Goal: Information Seeking & Learning: Find specific page/section

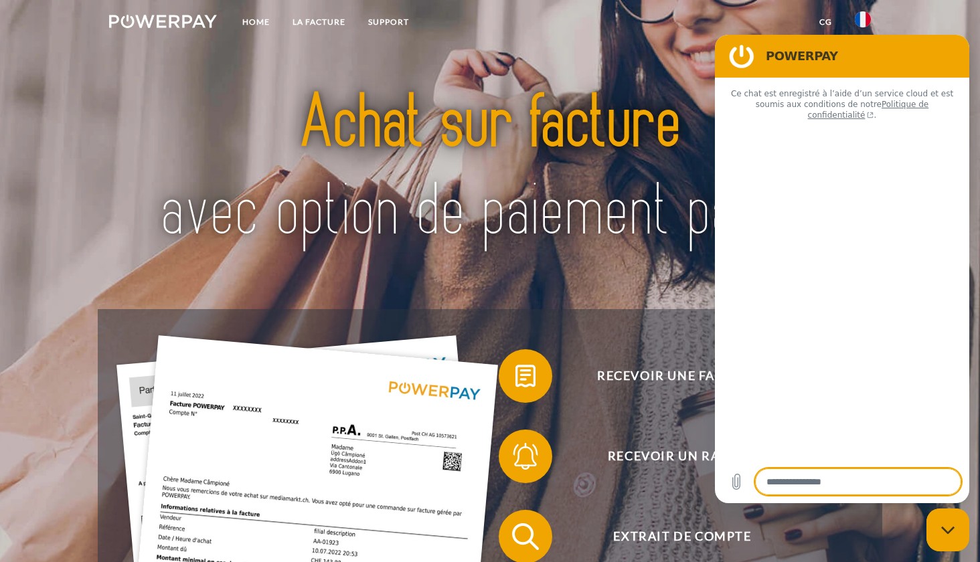
type textarea "*"
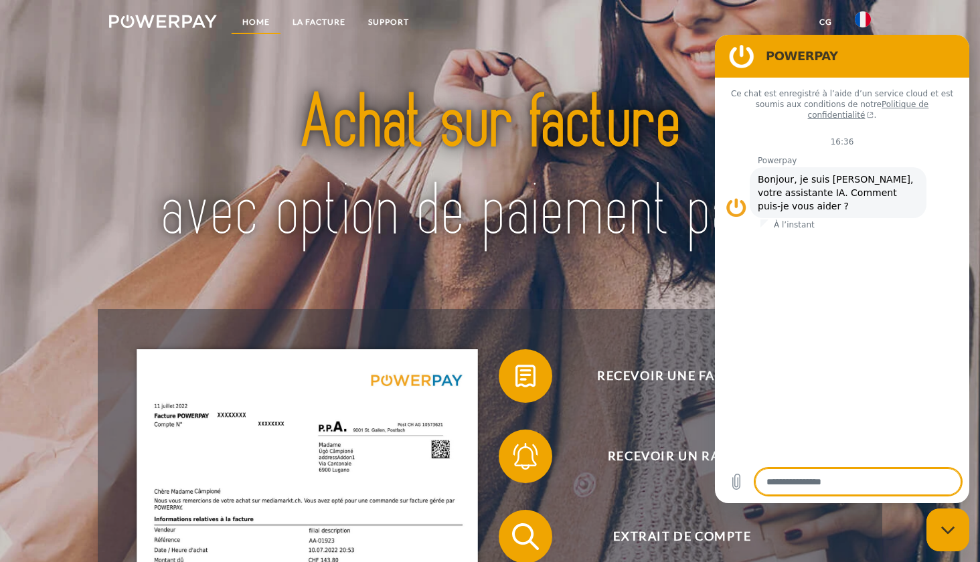
click at [270, 16] on link "Home" at bounding box center [256, 22] width 50 height 24
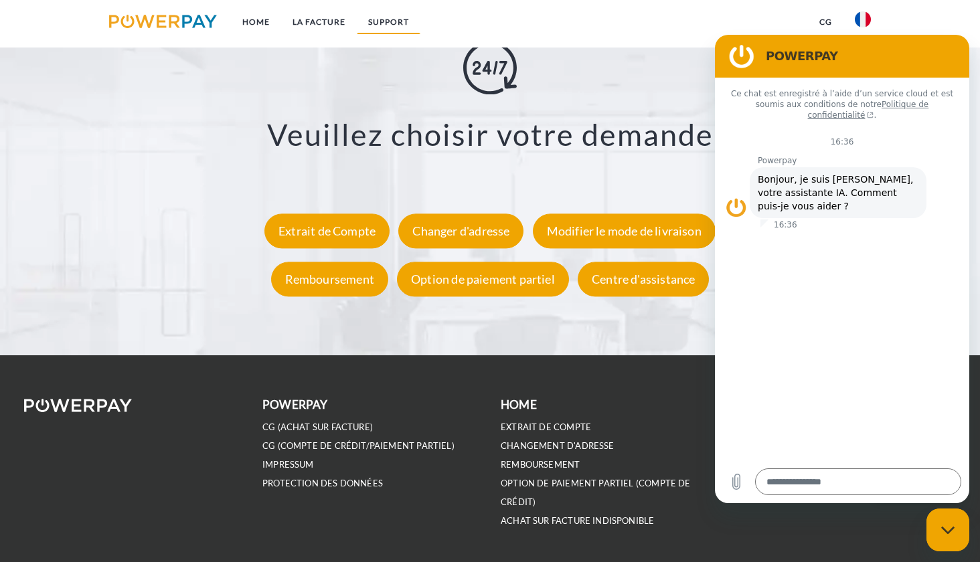
scroll to position [2489, 0]
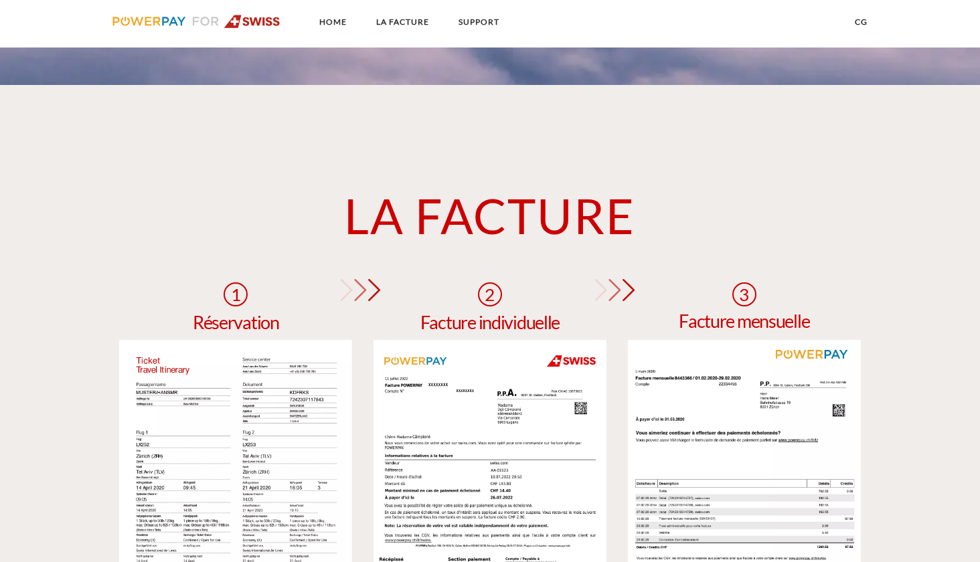
scroll to position [934, 0]
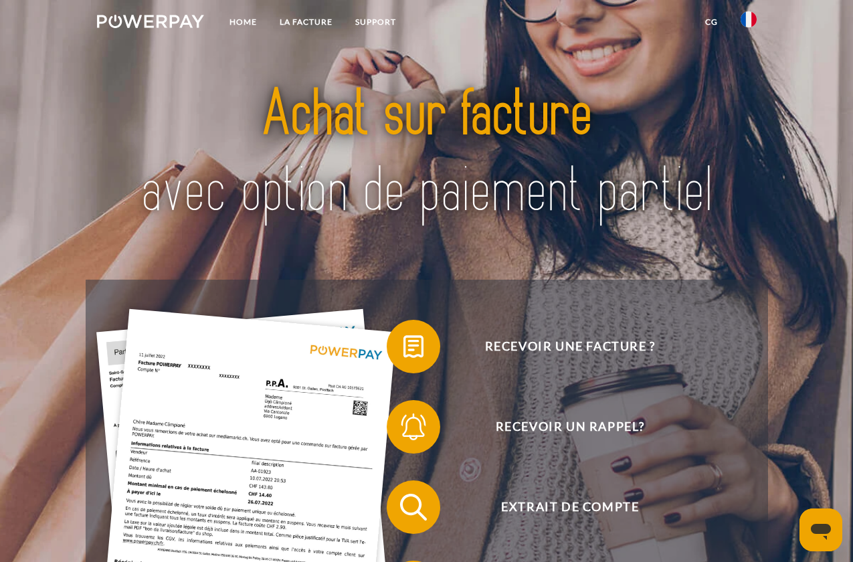
click at [741, 17] on img at bounding box center [749, 19] width 16 height 16
click at [691, 41] on nav "Home LA FACTURE Support CG" at bounding box center [426, 24] width 853 height 48
click at [165, 25] on img at bounding box center [151, 21] width 108 height 13
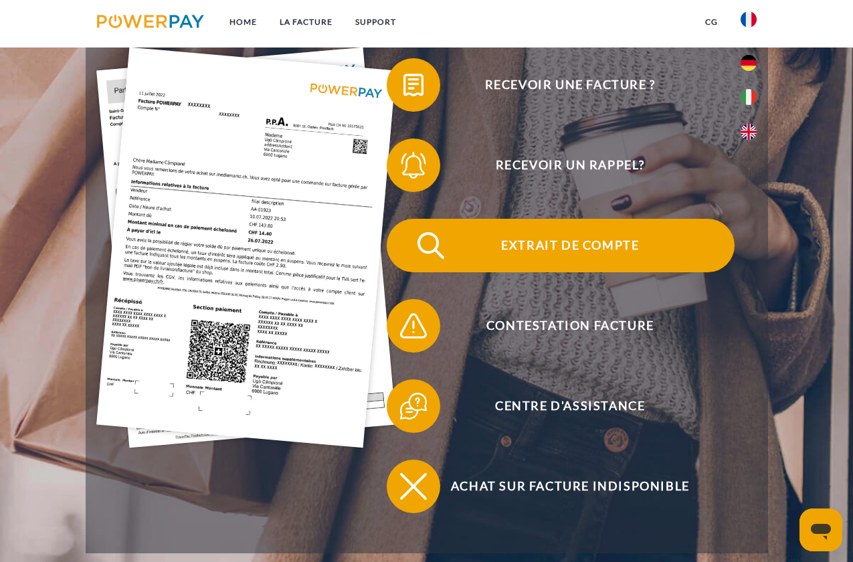
scroll to position [263, 0]
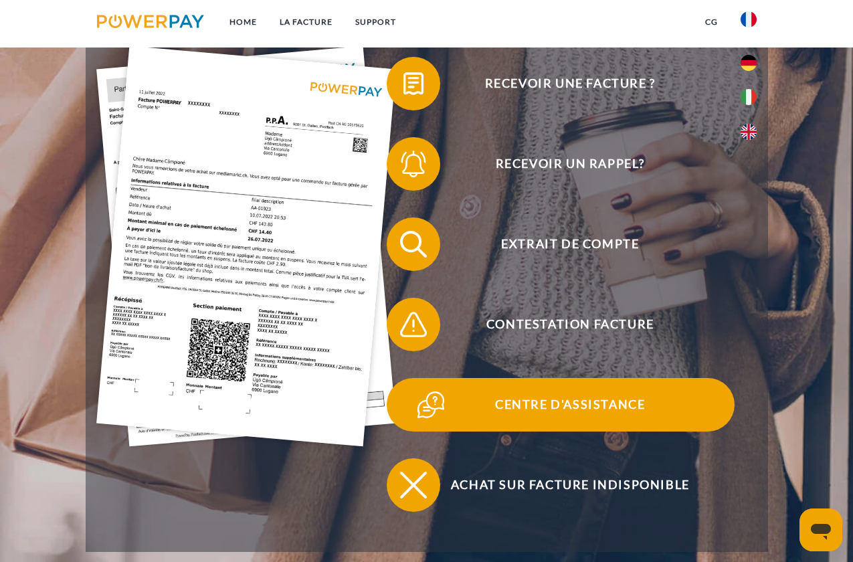
click at [588, 408] on span "Centre d'assistance" at bounding box center [570, 405] width 328 height 54
